Goal: Information Seeking & Learning: Compare options

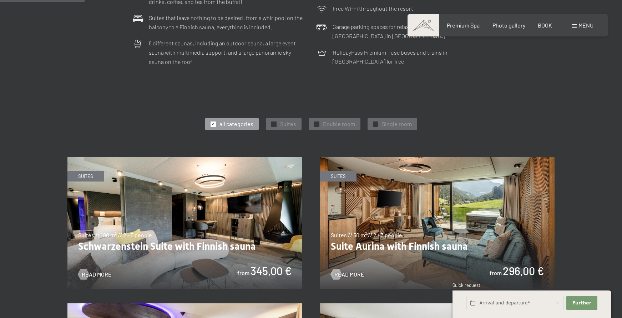
scroll to position [333, 0]
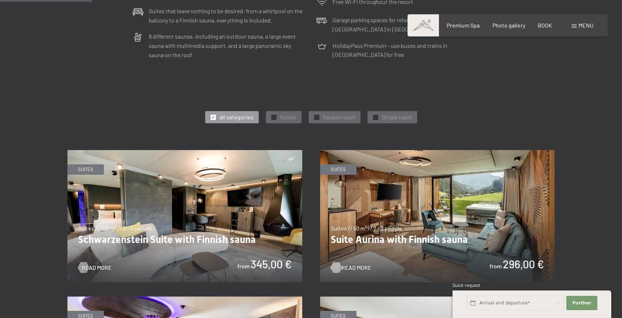
click at [336, 262] on div at bounding box center [336, 267] width 6 height 11
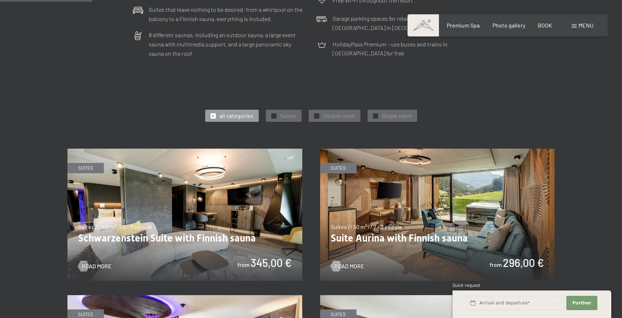
scroll to position [334, 0]
click at [358, 262] on font "Read more" at bounding box center [357, 265] width 30 height 7
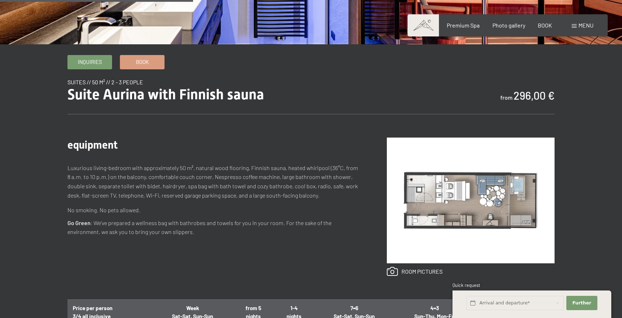
scroll to position [194, 0]
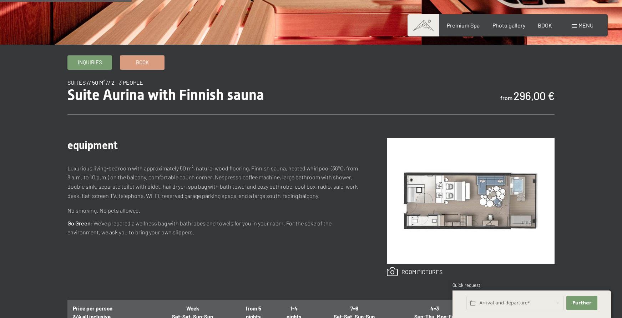
click at [453, 216] on img at bounding box center [471, 201] width 168 height 126
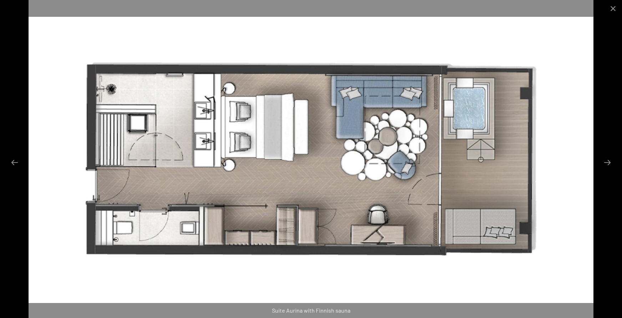
scroll to position [132, 0]
click at [24, 70] on div at bounding box center [311, 159] width 622 height 318
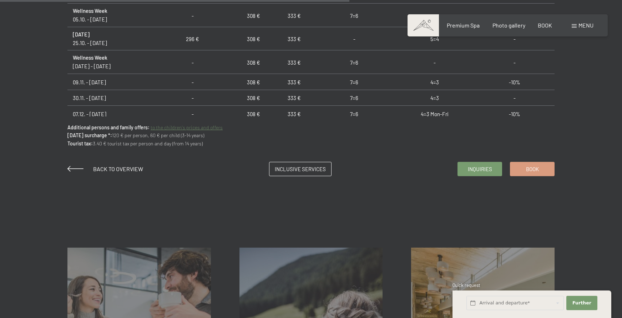
scroll to position [416, 0]
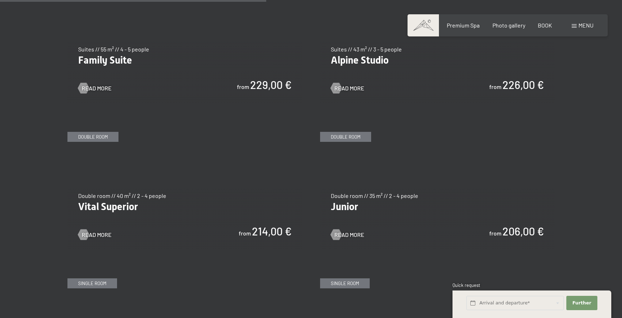
scroll to position [927, 0]
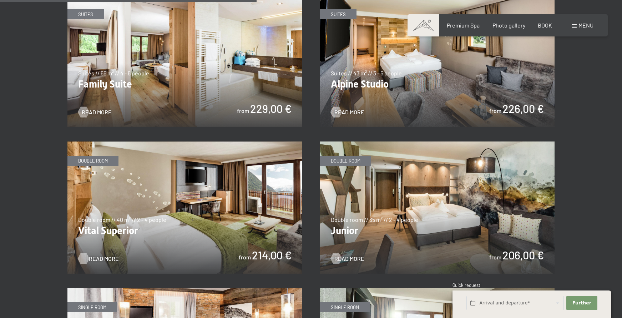
click at [90, 255] on font "Read more" at bounding box center [104, 258] width 30 height 7
click at [359, 255] on font "Read more" at bounding box center [357, 258] width 30 height 7
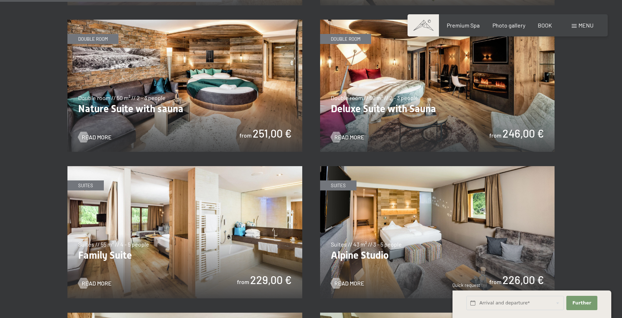
scroll to position [804, 0]
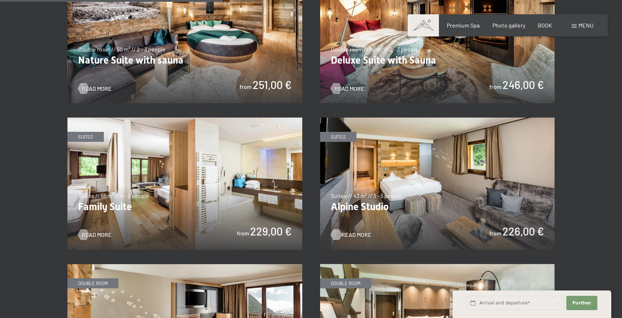
click at [342, 231] on font "Read more" at bounding box center [357, 234] width 30 height 7
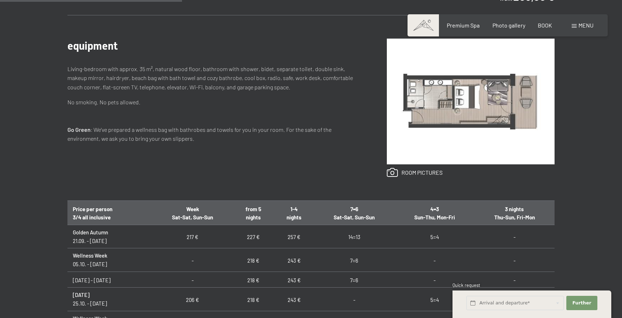
scroll to position [196, 0]
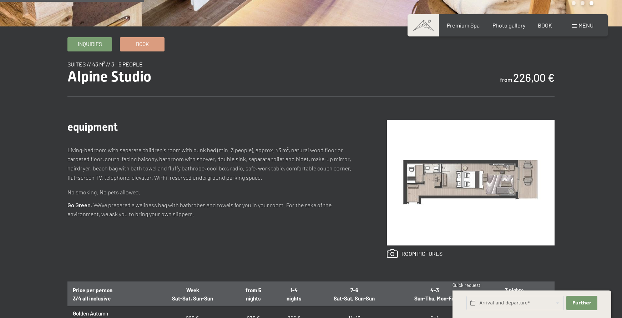
scroll to position [212, 0]
click at [418, 252] on link at bounding box center [415, 252] width 56 height 9
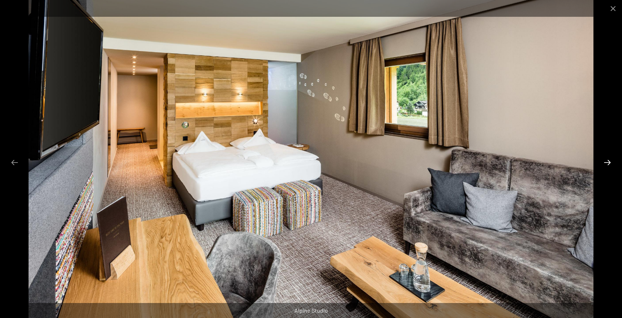
click at [607, 163] on button "Next slide" at bounding box center [607, 162] width 15 height 14
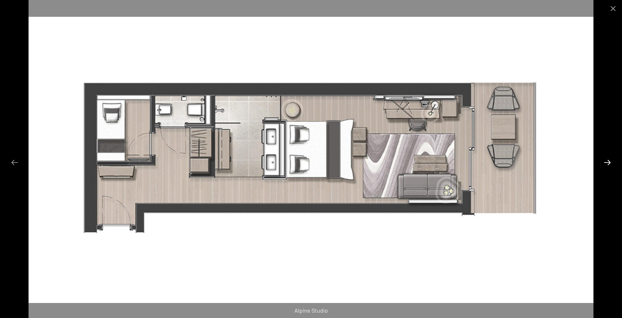
click at [607, 163] on button "Next slide" at bounding box center [607, 162] width 15 height 14
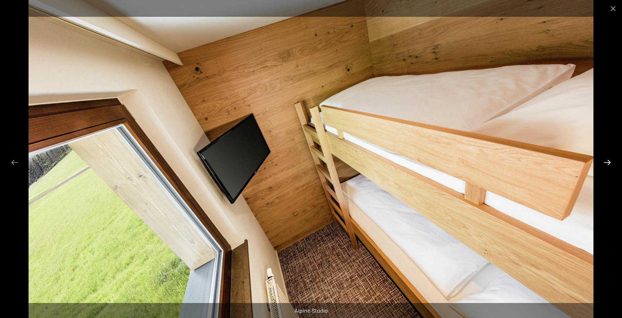
click at [607, 163] on button "Next slide" at bounding box center [607, 162] width 15 height 14
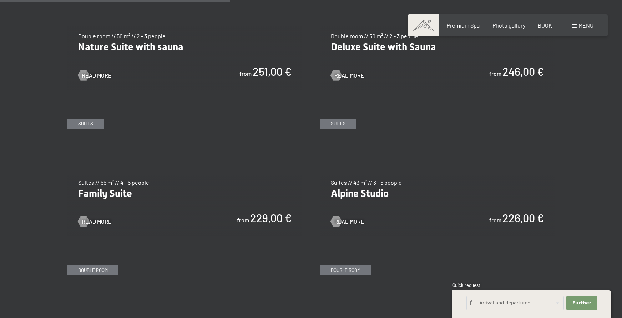
scroll to position [831, 0]
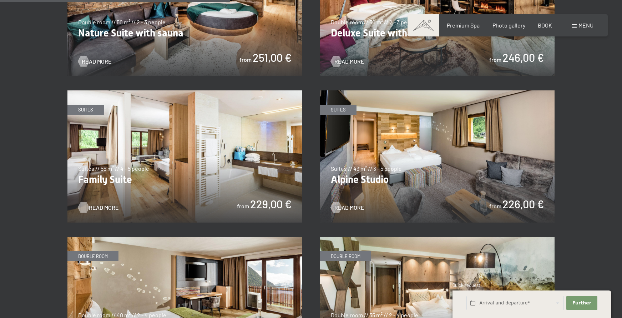
click at [96, 204] on font "Read more" at bounding box center [104, 207] width 30 height 7
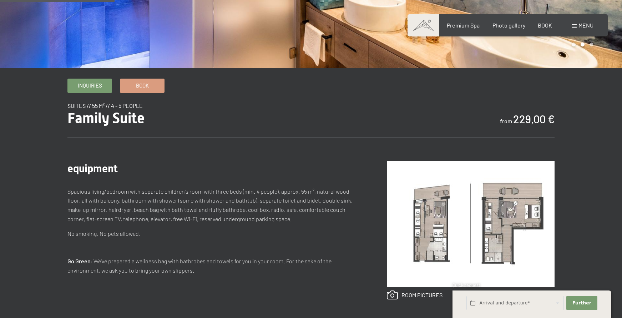
scroll to position [172, 0]
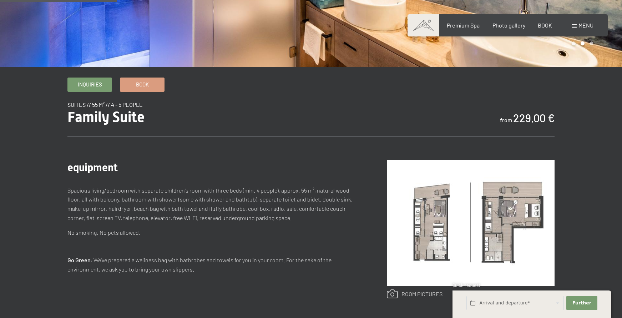
click at [410, 292] on link at bounding box center [415, 293] width 56 height 9
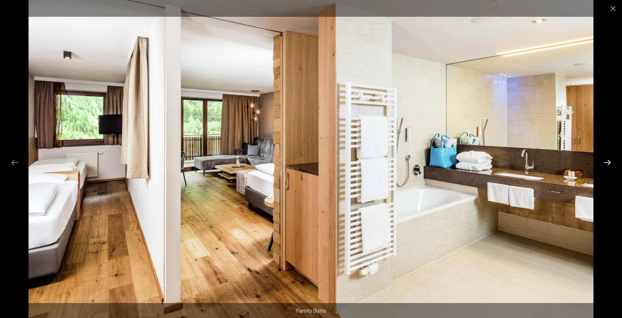
click at [609, 163] on button "Next slide" at bounding box center [607, 162] width 15 height 14
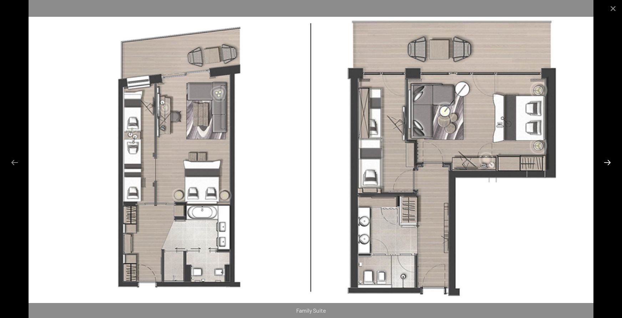
click at [609, 163] on button "Next slide" at bounding box center [607, 162] width 15 height 14
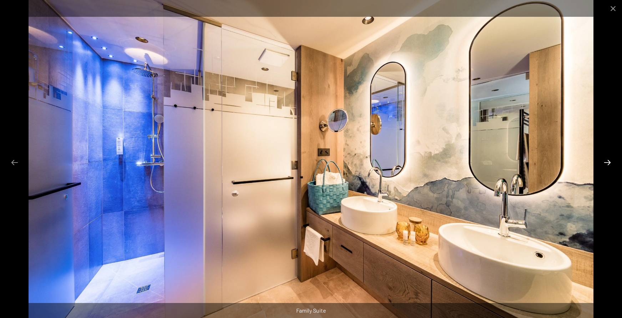
click at [609, 163] on button "Next slide" at bounding box center [607, 162] width 15 height 14
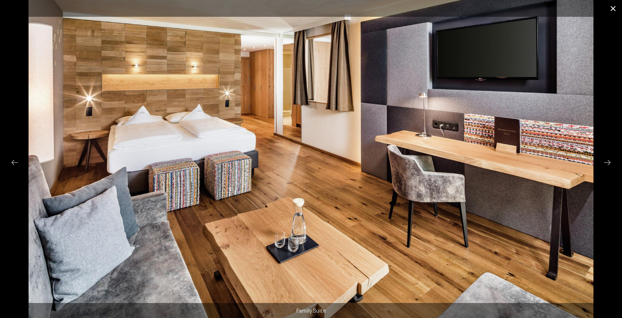
drag, startPoint x: 611, startPoint y: 8, endPoint x: 607, endPoint y: 8, distance: 3.9
click at [611, 8] on button "Close gallery" at bounding box center [613, 8] width 18 height 17
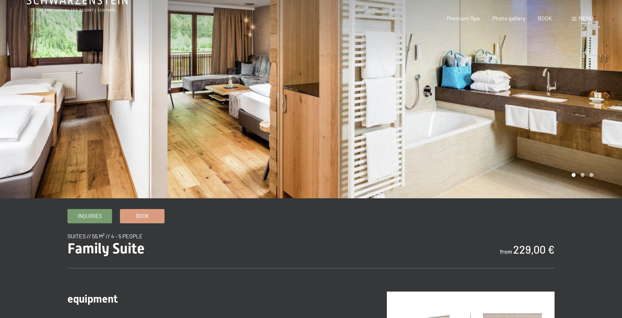
scroll to position [0, 0]
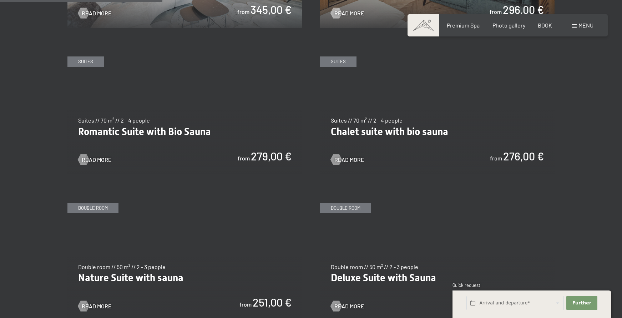
scroll to position [645, 0]
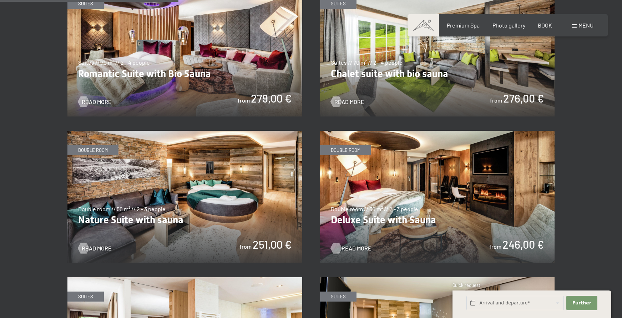
click at [342, 244] on font "Read more" at bounding box center [357, 247] width 30 height 7
click at [92, 244] on font "Read more" at bounding box center [104, 247] width 30 height 7
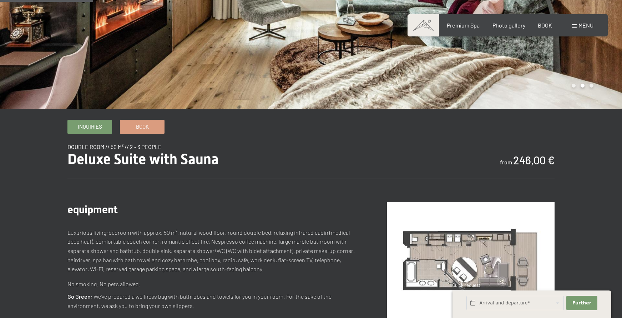
scroll to position [129, 0]
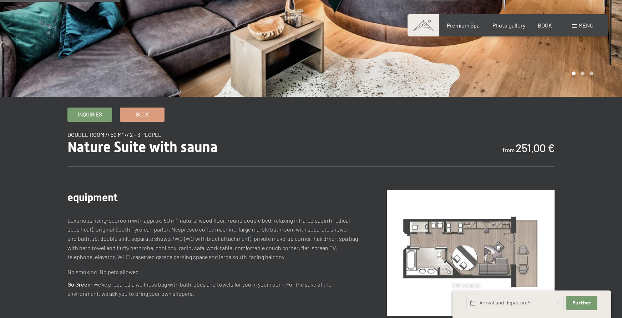
scroll to position [141, 0]
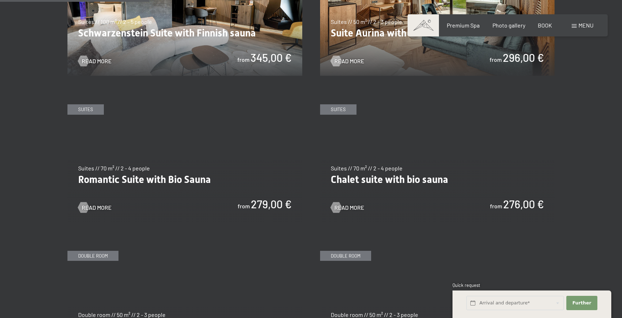
scroll to position [538, 0]
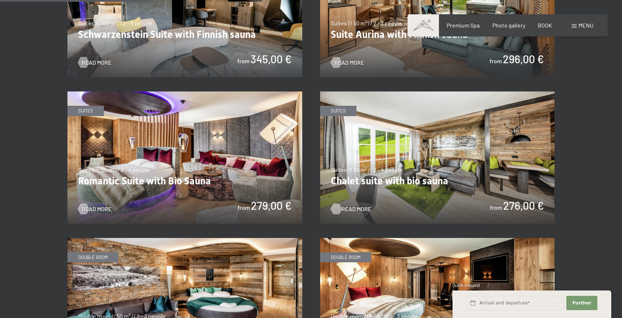
click at [348, 205] on font "Read more" at bounding box center [357, 208] width 30 height 7
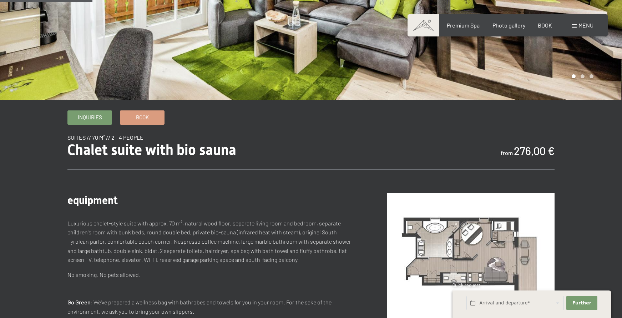
scroll to position [140, 0]
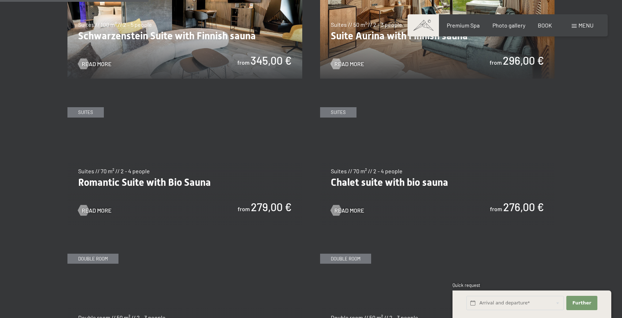
scroll to position [536, 0]
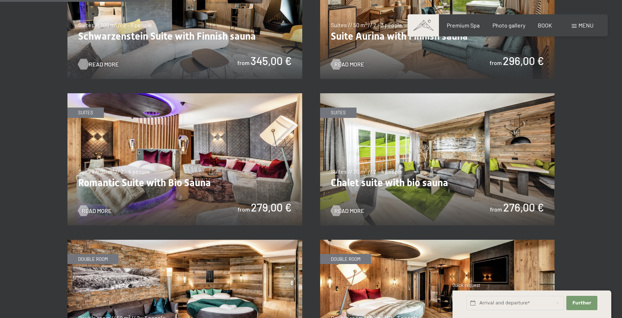
click at [94, 61] on font "Read more" at bounding box center [104, 64] width 30 height 7
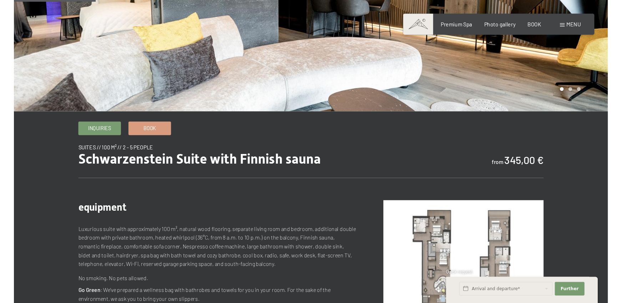
scroll to position [111, 0]
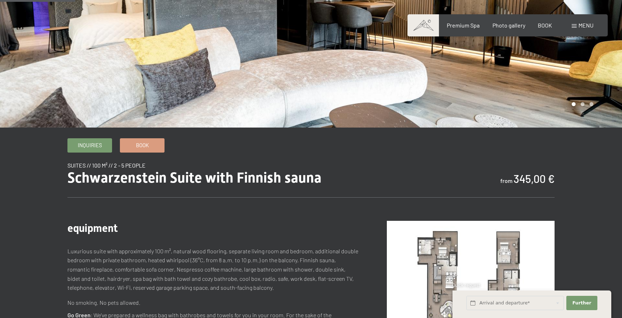
click at [162, 175] on font "Schwarzenstein Suite with Finnish sauna" at bounding box center [194, 177] width 254 height 17
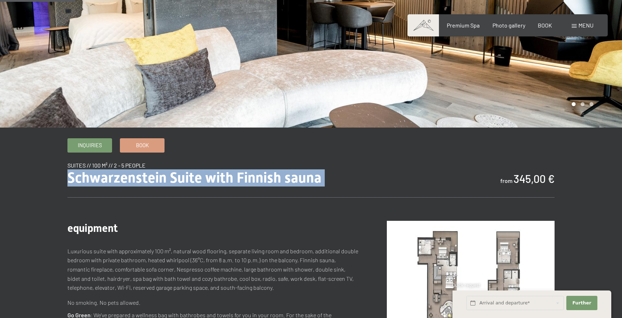
click at [162, 175] on font "Schwarzenstein Suite with Finnish sauna" at bounding box center [194, 177] width 254 height 17
copy div "Schwarzenstein Suite with Finnish sauna"
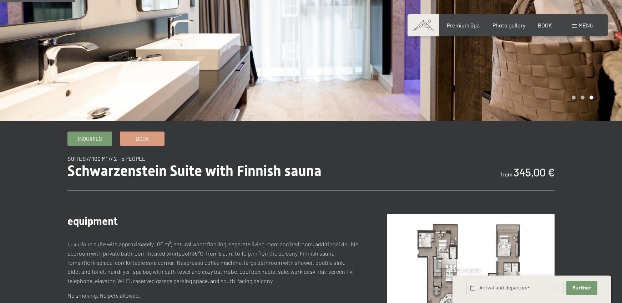
click at [212, 203] on div "equipment Luxurious suite with approximately 100 m², natural wood flooring, sep…" at bounding box center [310, 283] width 487 height 185
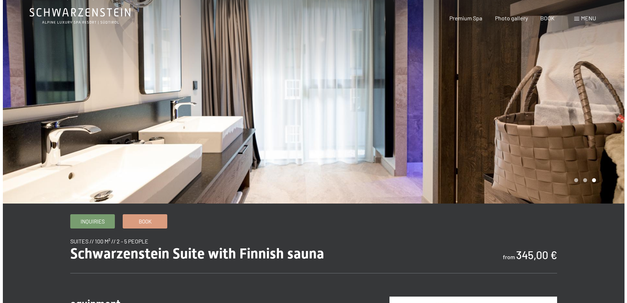
scroll to position [0, 0]
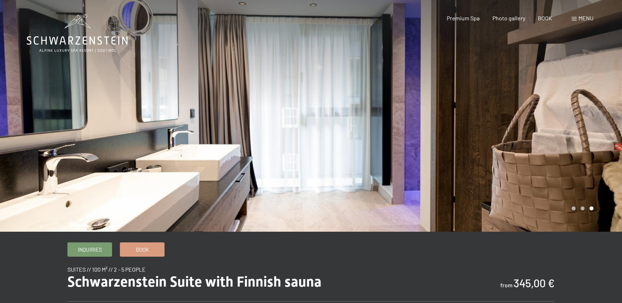
click at [576, 19] on span at bounding box center [574, 19] width 5 height 4
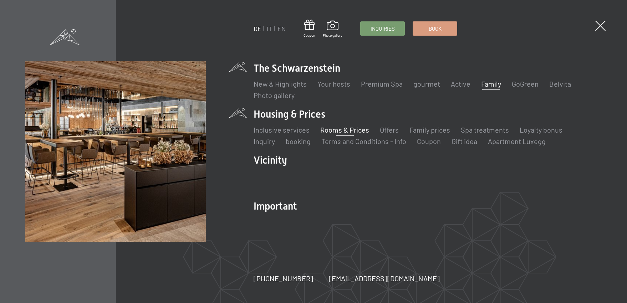
click at [487, 85] on font "Family" at bounding box center [491, 84] width 20 height 9
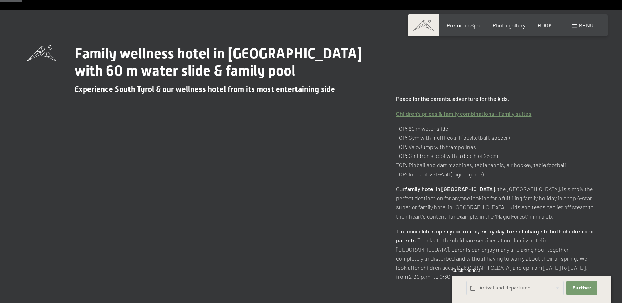
scroll to position [54, 0]
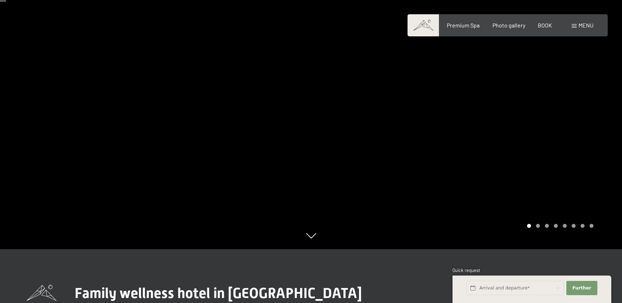
click at [539, 228] on div at bounding box center [466, 97] width 311 height 303
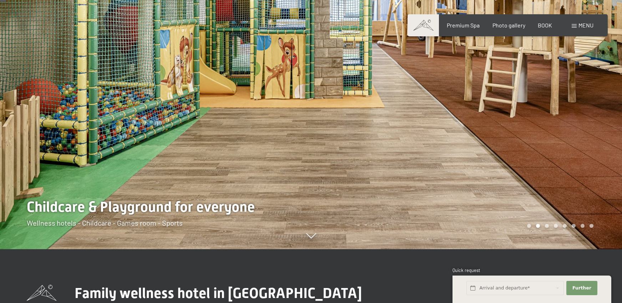
click at [549, 227] on div "Carousel Pagination" at bounding box center [559, 226] width 69 height 4
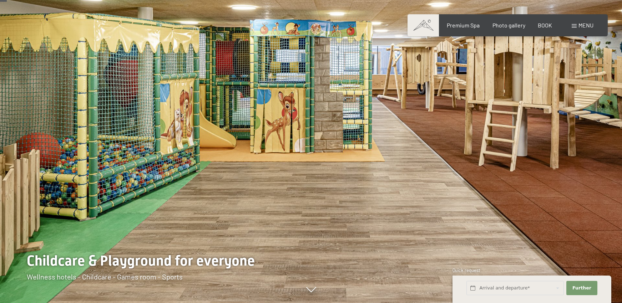
scroll to position [245, 0]
